Goal: Register for event/course

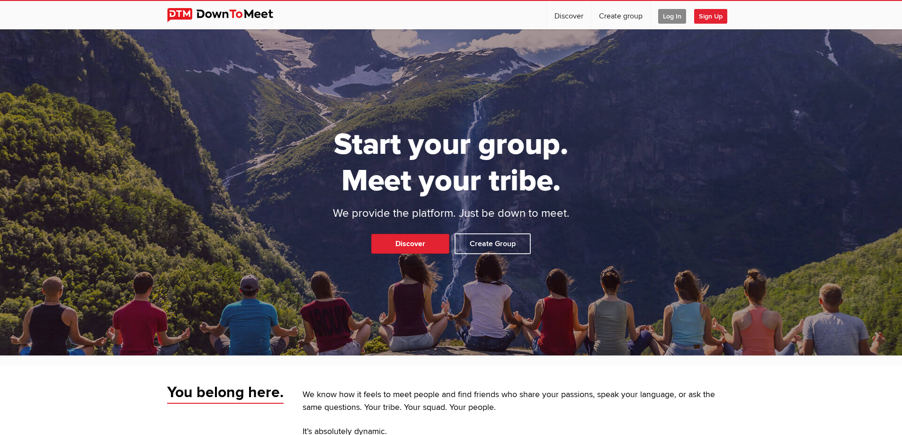
click at [676, 14] on span "Log In" at bounding box center [672, 16] width 28 height 15
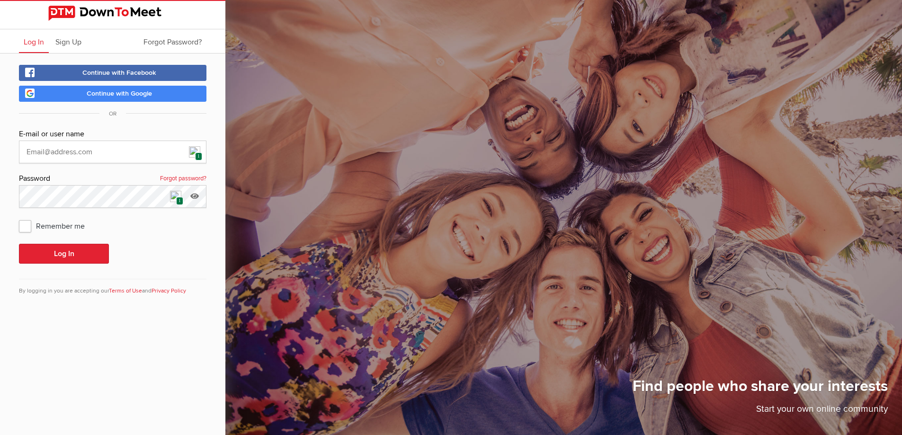
click at [196, 152] on img at bounding box center [194, 151] width 11 height 11
type input "[EMAIL_ADDRESS][DOMAIN_NAME]"
click at [91, 257] on button "Log In" at bounding box center [64, 254] width 90 height 20
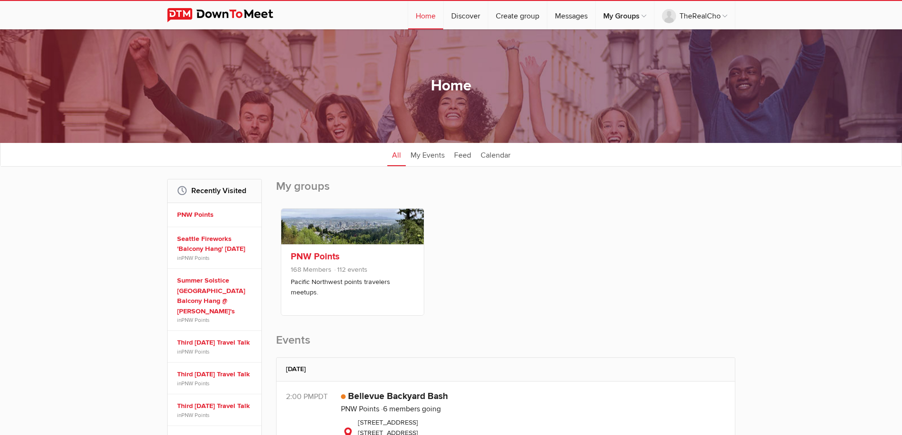
click at [349, 262] on div "PNW Points 168 Members 112 events Pacific Northwest points travelers meetups." at bounding box center [352, 279] width 143 height 71
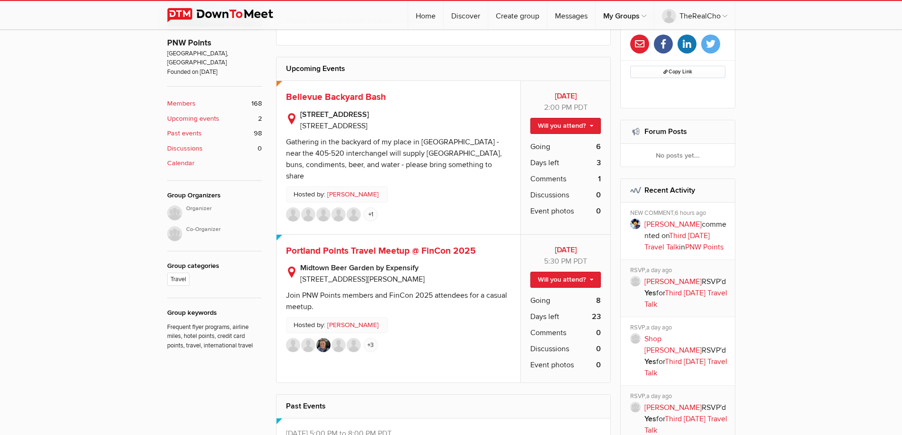
scroll to position [284, 0]
click at [559, 125] on link "Will you attend?" at bounding box center [565, 125] width 71 height 16
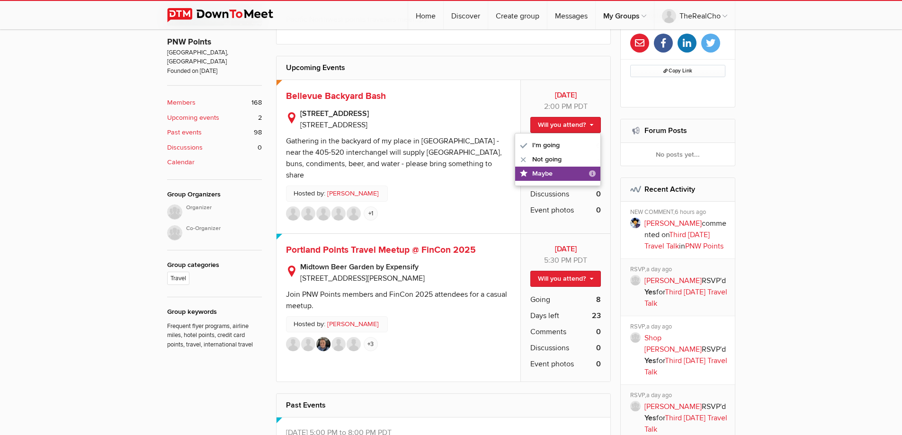
click at [552, 170] on link "Maybe "Maybe" doesn't reserve your spot. It allows you to follow the event; you…" at bounding box center [557, 174] width 85 height 14
click at [430, 247] on span "Portland Points Travel Meetup @ FinCon 2025" at bounding box center [381, 249] width 190 height 11
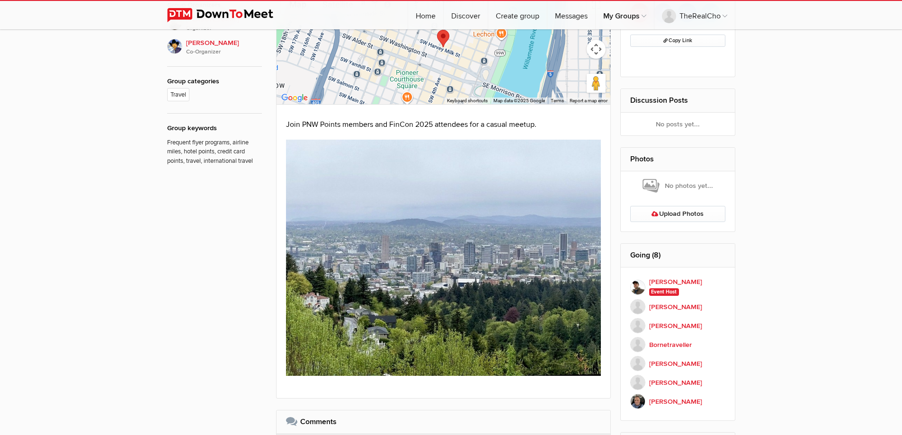
scroll to position [189, 0]
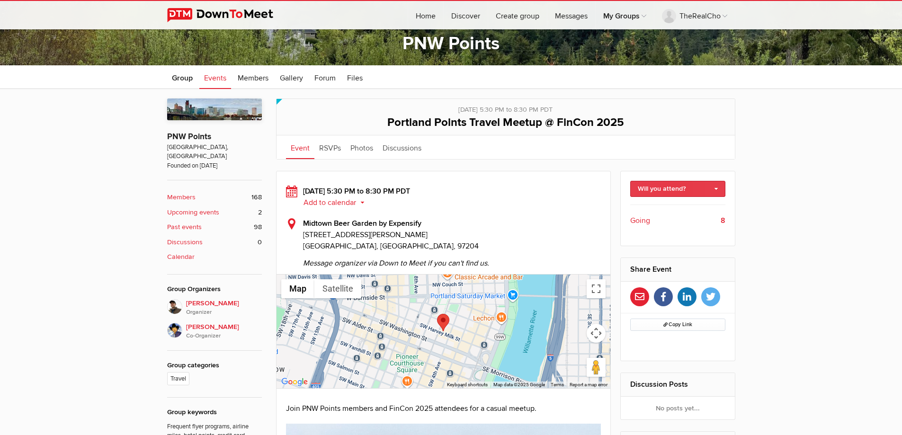
click at [655, 190] on link "Will you attend?" at bounding box center [677, 189] width 95 height 16
click at [656, 209] on link "I'm going" at bounding box center [678, 209] width 94 height 14
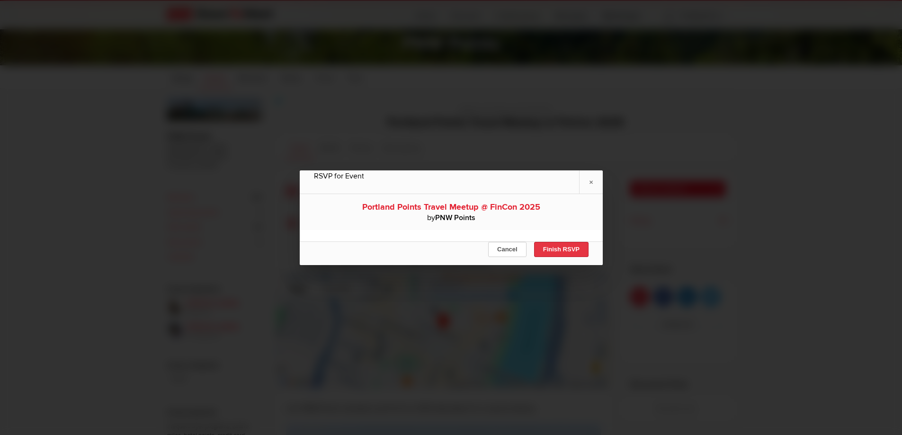
click at [552, 249] on button "Finish RSVP" at bounding box center [561, 249] width 54 height 15
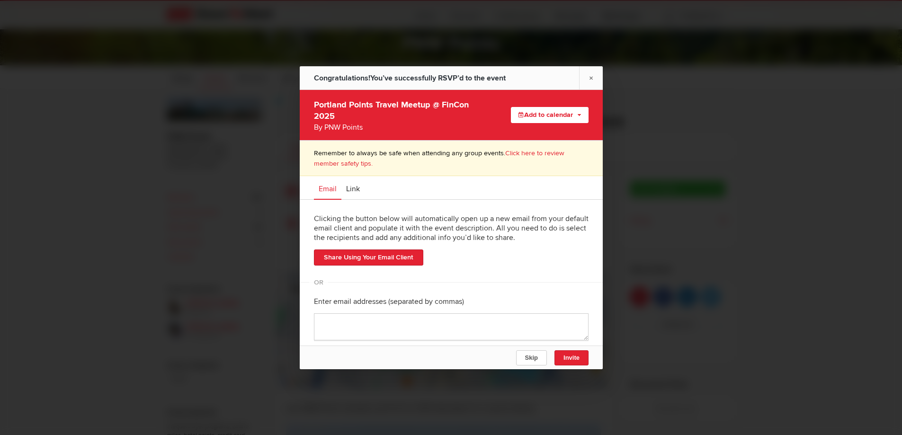
click at [518, 114] on button "Add to calendar" at bounding box center [550, 115] width 78 height 16
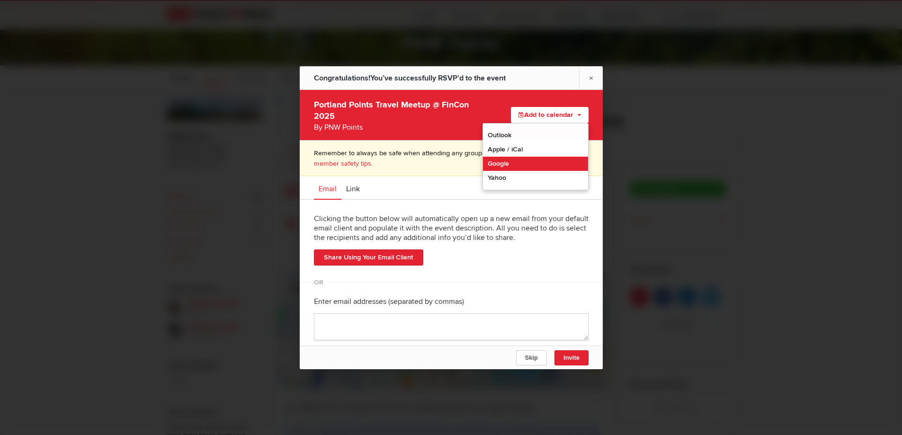
click at [506, 161] on link "Google" at bounding box center [535, 164] width 105 height 14
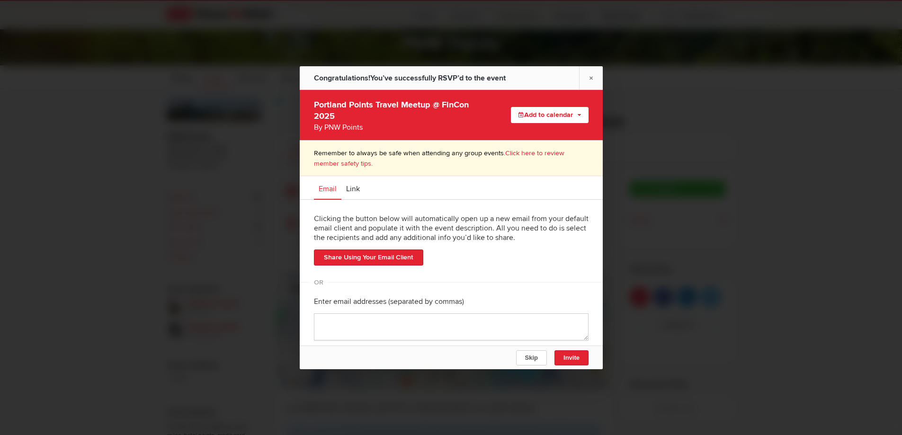
scroll to position [11, 0]
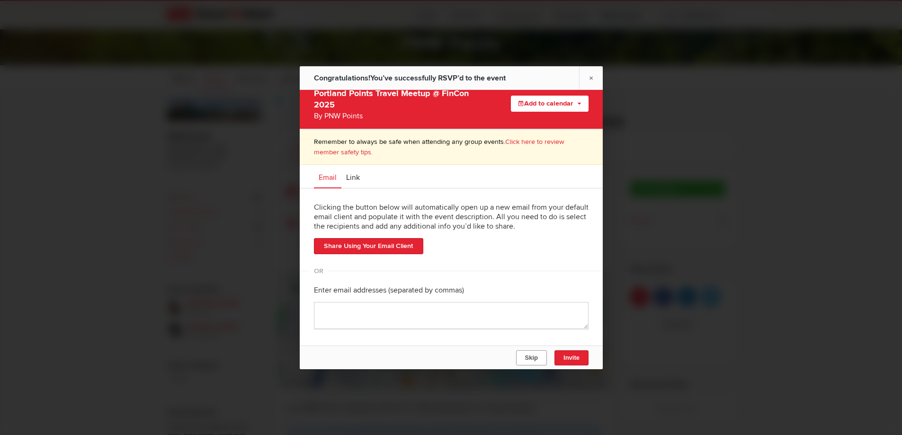
click at [537, 354] on button "Skip" at bounding box center [531, 357] width 31 height 15
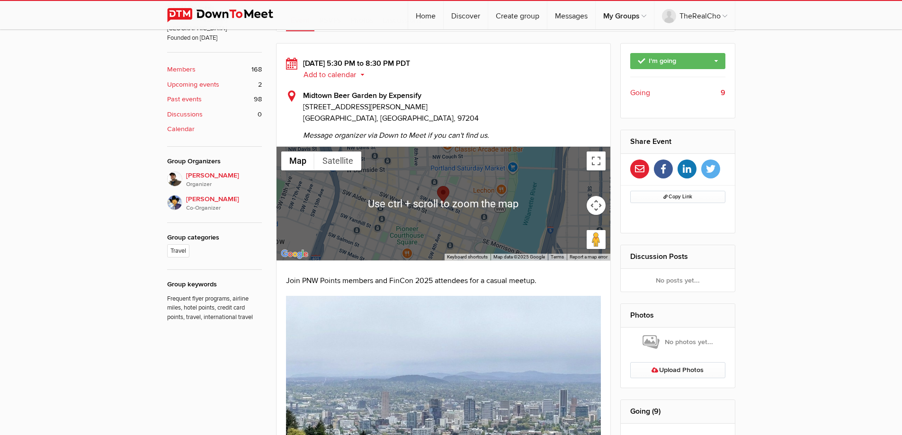
scroll to position [189, 0]
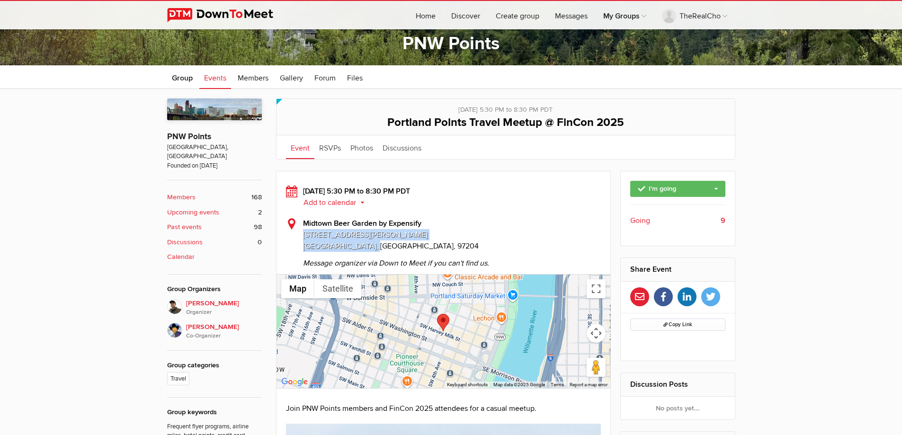
drag, startPoint x: 380, startPoint y: 245, endPoint x: 301, endPoint y: 237, distance: 79.5
click at [301, 237] on div "Midtown Beer Garden by Expensify 431 Southwest Harvey Milk Street Portland, OR,…" at bounding box center [443, 243] width 315 height 51
copy div "431 Southwest Harvey Milk Street Portland, OR, 97204"
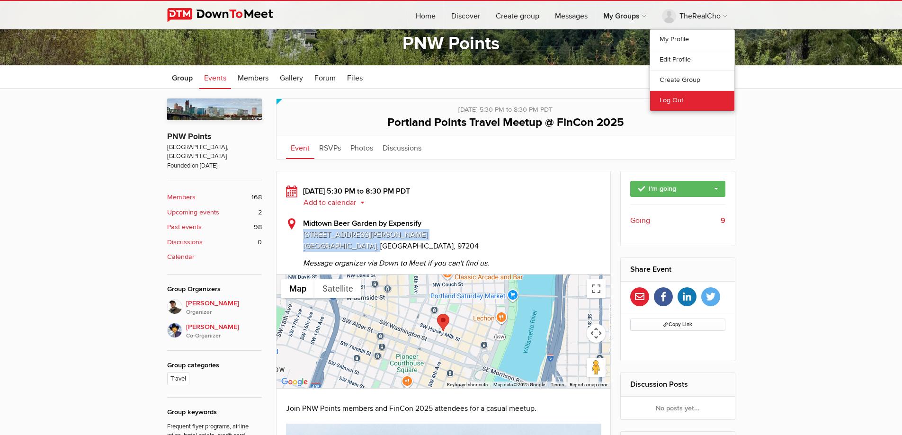
click at [666, 99] on link "Log Out" at bounding box center [692, 100] width 84 height 20
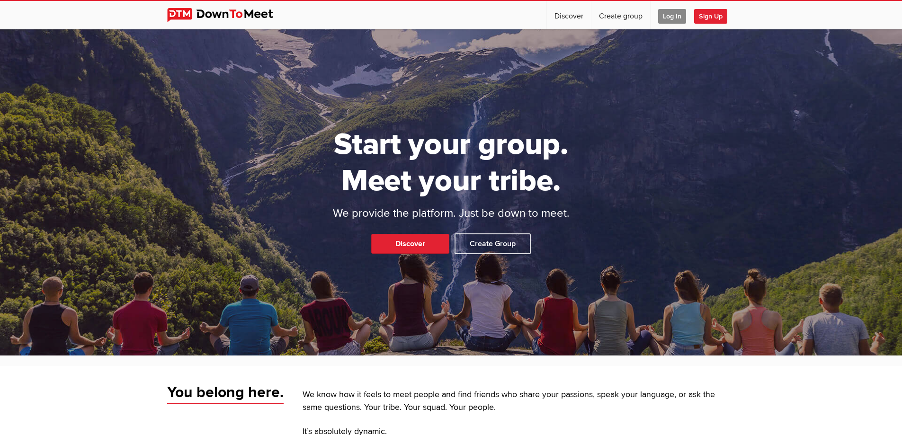
click at [662, 15] on span "Log In" at bounding box center [672, 16] width 28 height 15
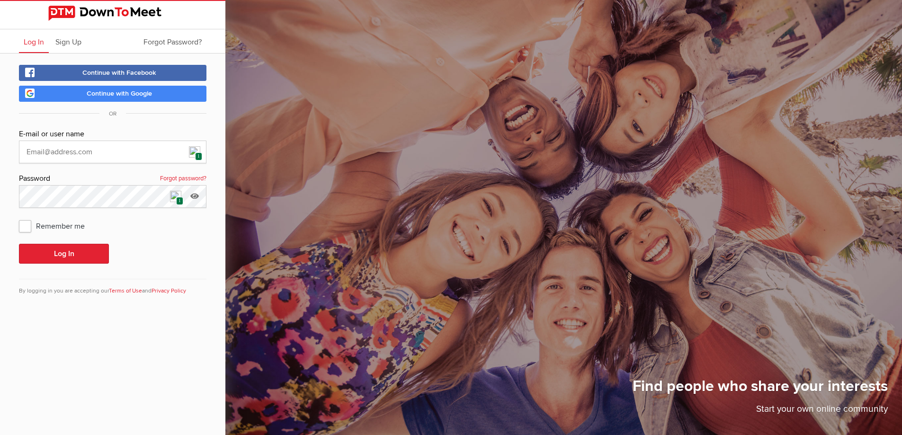
click at [193, 152] on img at bounding box center [194, 151] width 11 height 11
type input "[EMAIL_ADDRESS][DOMAIN_NAME]"
click at [97, 261] on button "Log In" at bounding box center [64, 254] width 90 height 20
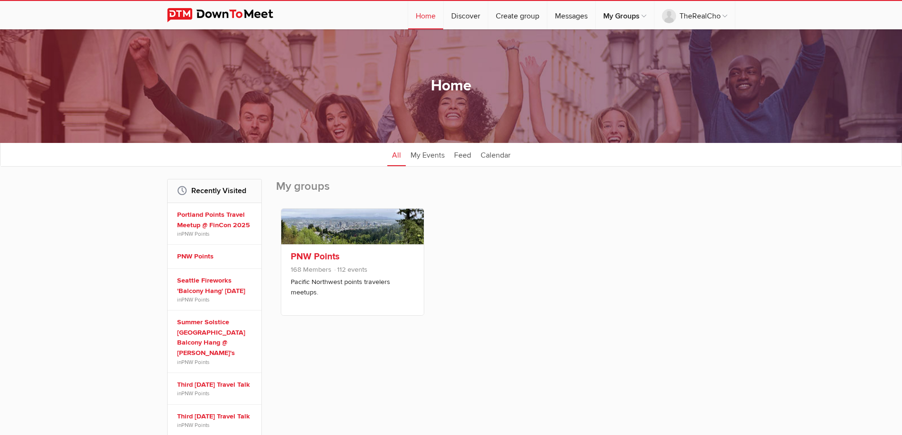
click at [313, 253] on link "PNW Points" at bounding box center [315, 256] width 49 height 11
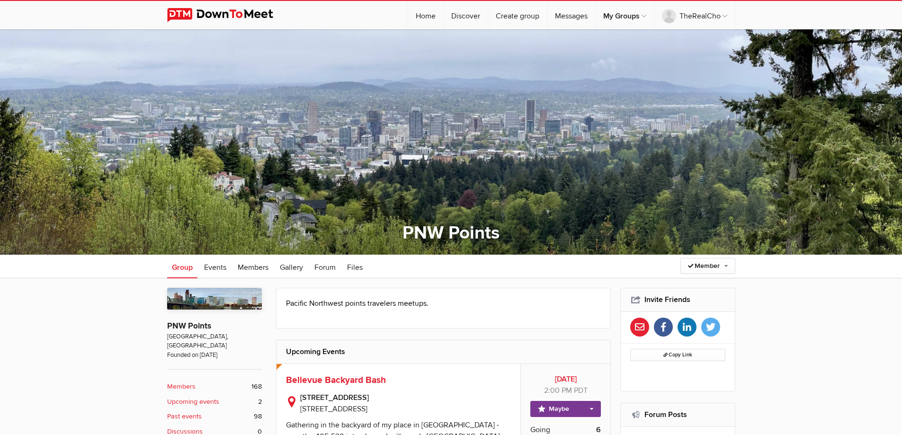
scroll to position [189, 0]
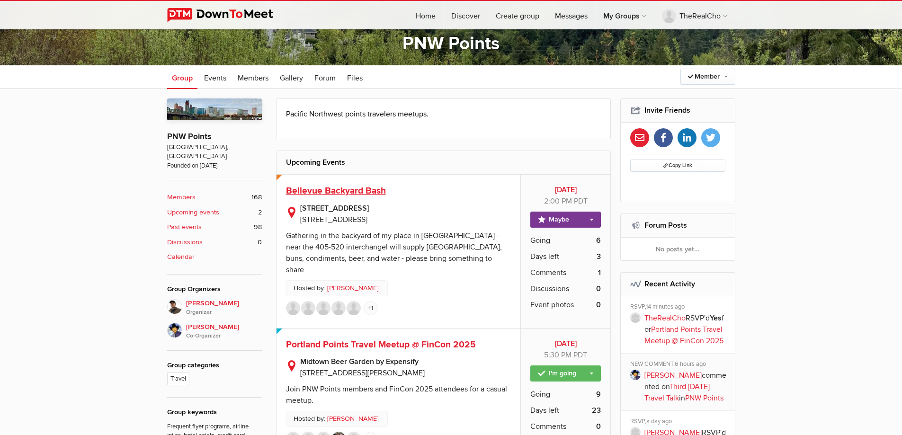
click at [335, 191] on span "Bellevue Backyard Bash" at bounding box center [336, 190] width 100 height 11
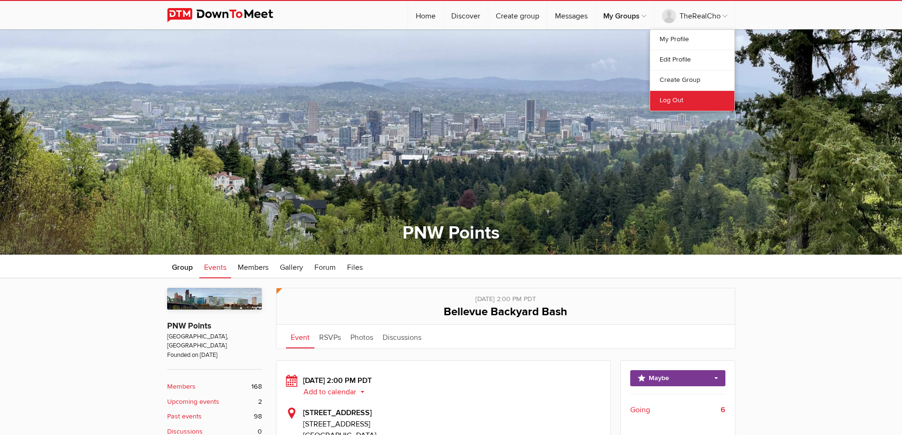
click at [667, 103] on link "Log Out" at bounding box center [692, 100] width 84 height 20
